Goal: Information Seeking & Learning: Check status

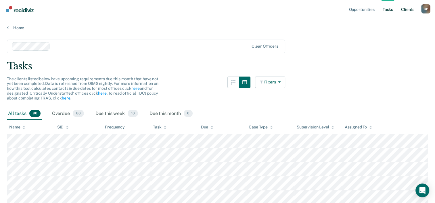
click at [409, 10] on link "Client s" at bounding box center [408, 9] width 16 height 18
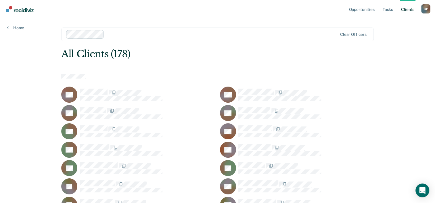
click at [409, 10] on link "Client s" at bounding box center [408, 9] width 16 height 18
click at [368, 12] on link "Opportunities" at bounding box center [361, 9] width 28 height 18
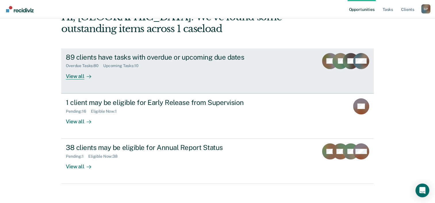
scroll to position [41, 0]
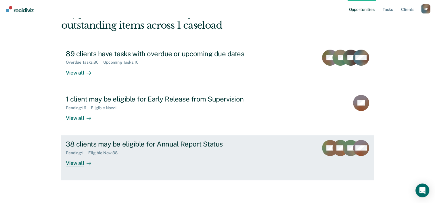
click at [74, 164] on div "View all" at bounding box center [82, 161] width 32 height 11
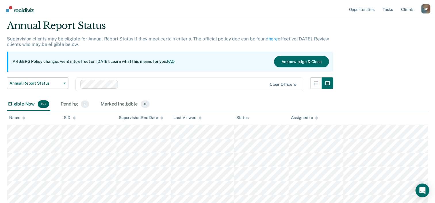
scroll to position [29, 0]
